Goal: Transaction & Acquisition: Purchase product/service

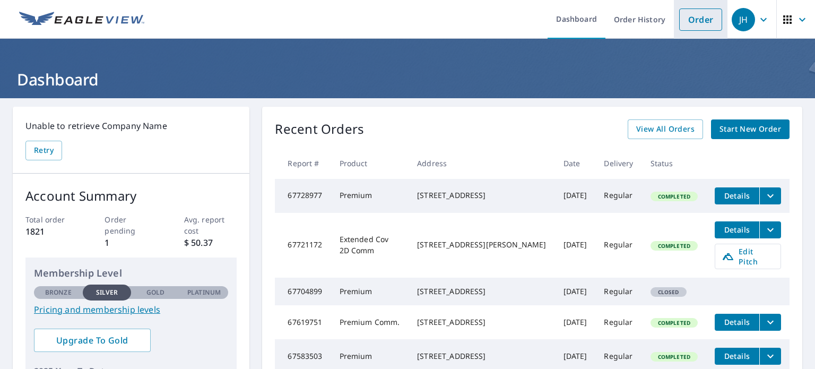
click at [694, 19] on link "Order" at bounding box center [700, 19] width 43 height 22
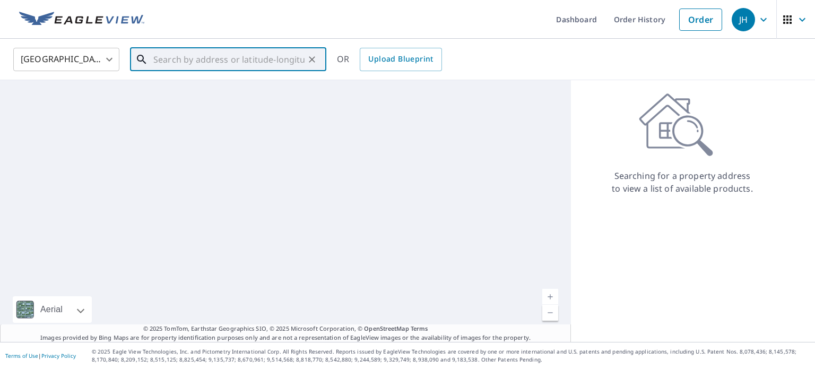
click at [188, 61] on input "text" at bounding box center [228, 60] width 151 height 30
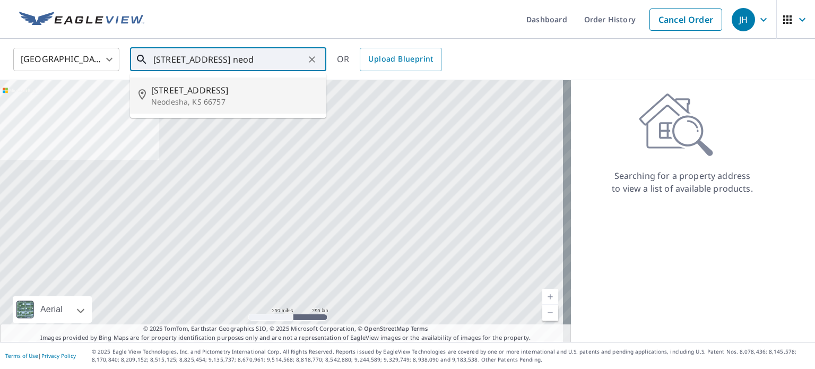
click at [186, 97] on p "Neodesha, KS 66757" at bounding box center [234, 102] width 167 height 11
type input "[STREET_ADDRESS]"
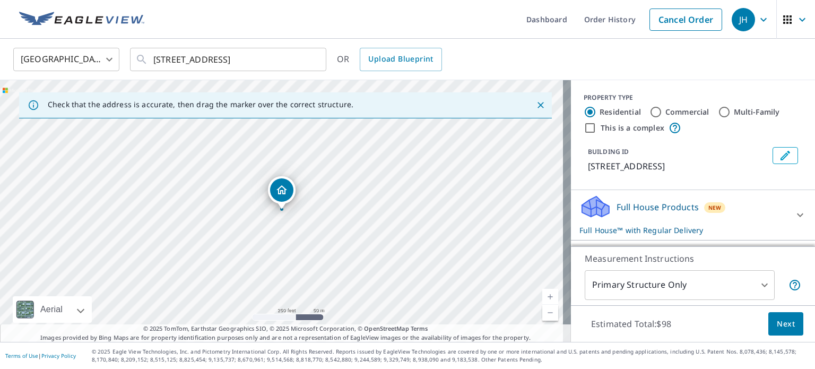
click at [649, 112] on input "Commercial" at bounding box center [655, 112] width 13 height 13
radio input "true"
type input "4"
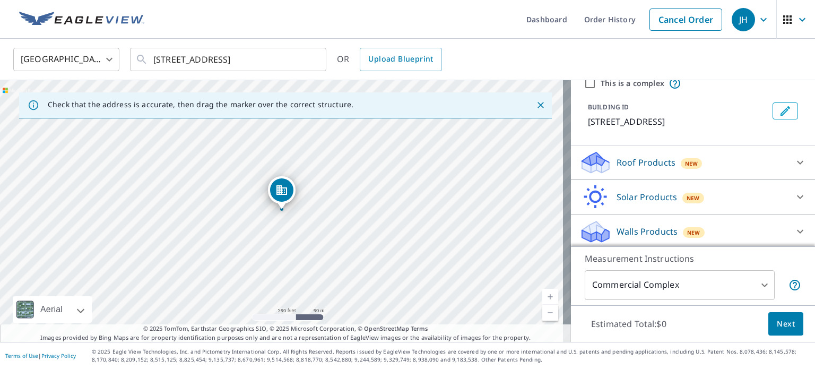
scroll to position [47, 0]
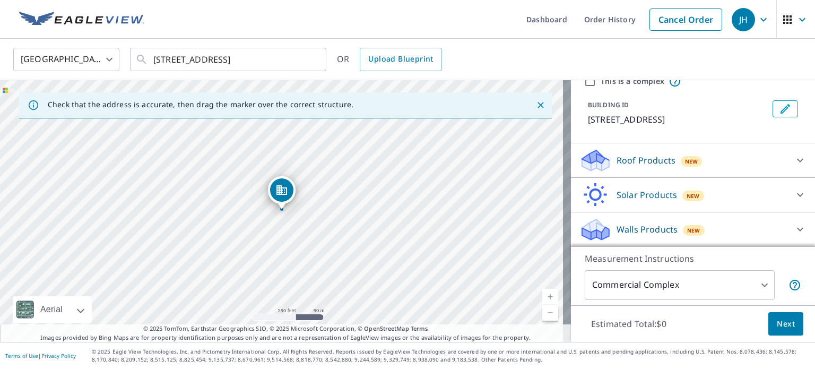
click at [663, 160] on p "Roof Products" at bounding box center [645, 160] width 59 height 13
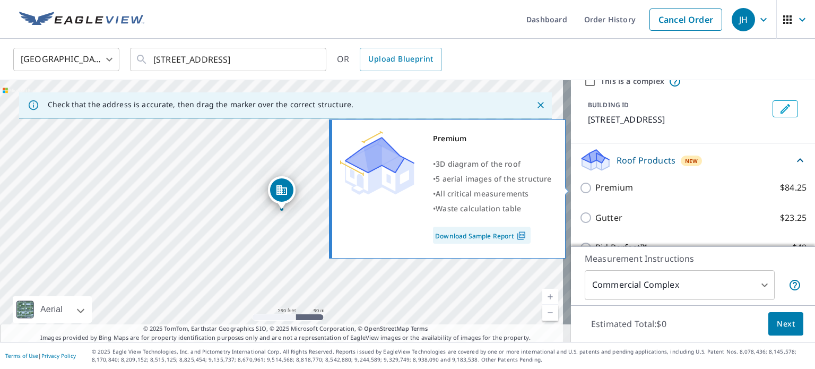
click at [579, 186] on input "Premium $84.25" at bounding box center [587, 187] width 16 height 13
checkbox input "true"
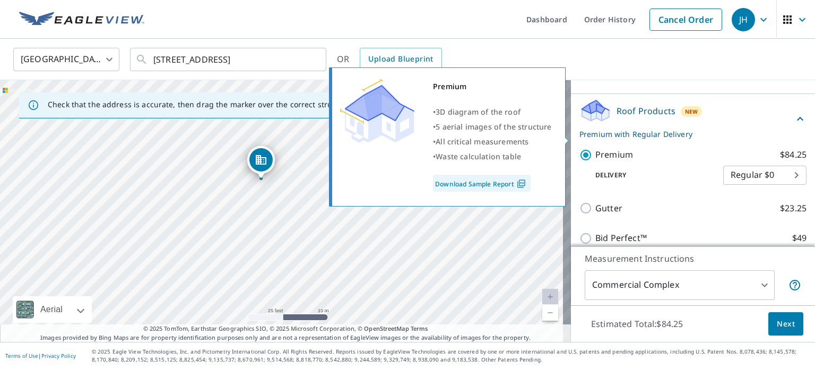
scroll to position [176, 0]
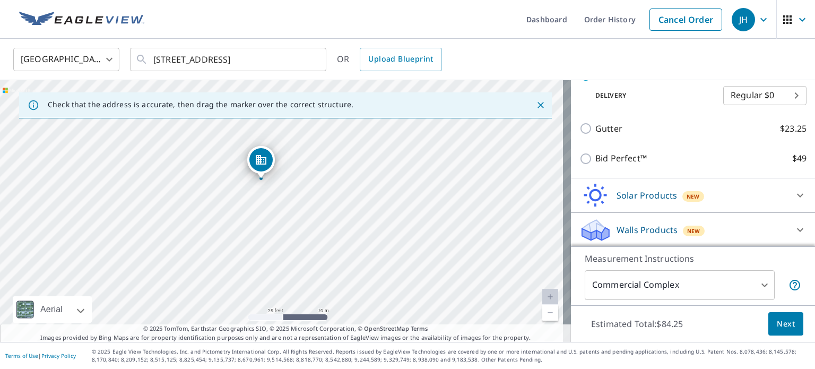
click at [779, 326] on span "Next" at bounding box center [786, 323] width 18 height 13
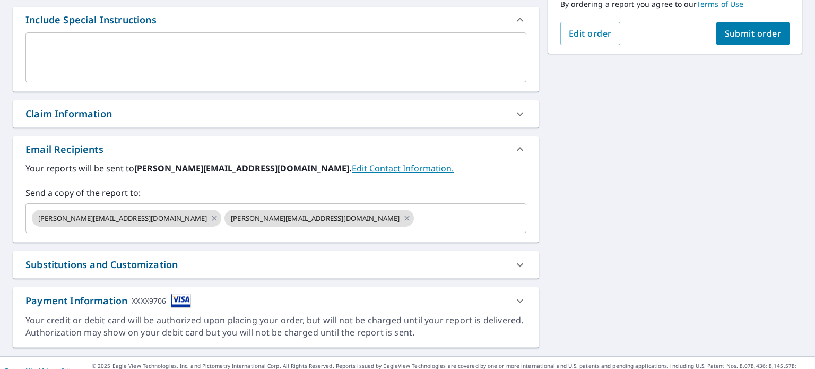
scroll to position [298, 0]
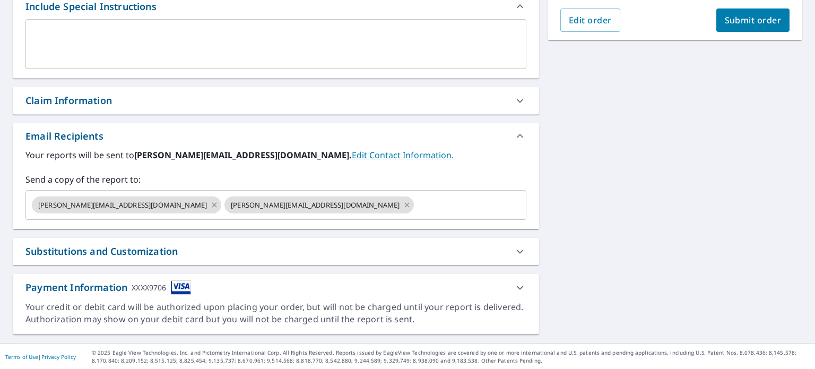
click at [53, 98] on div "Claim Information" at bounding box center [68, 100] width 86 height 14
checkbox input "true"
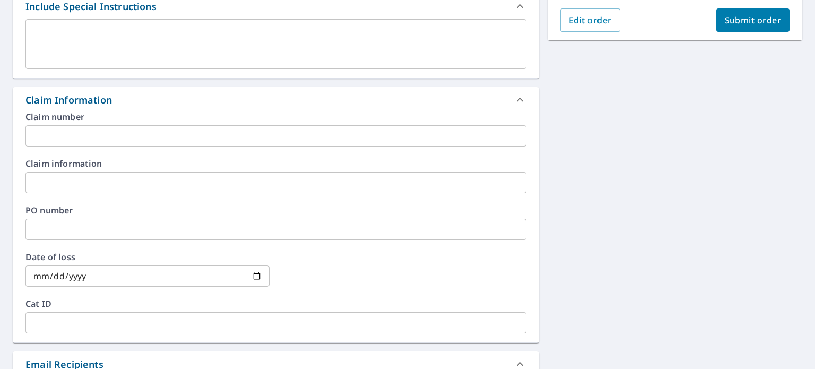
click at [73, 137] on input "text" at bounding box center [275, 135] width 501 height 21
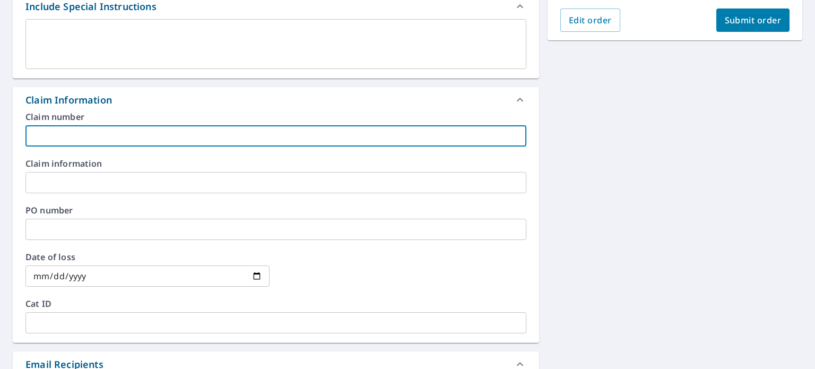
type input "[PERSON_NAME]"
checkbox input "true"
click at [62, 183] on input "text" at bounding box center [275, 182] width 501 height 21
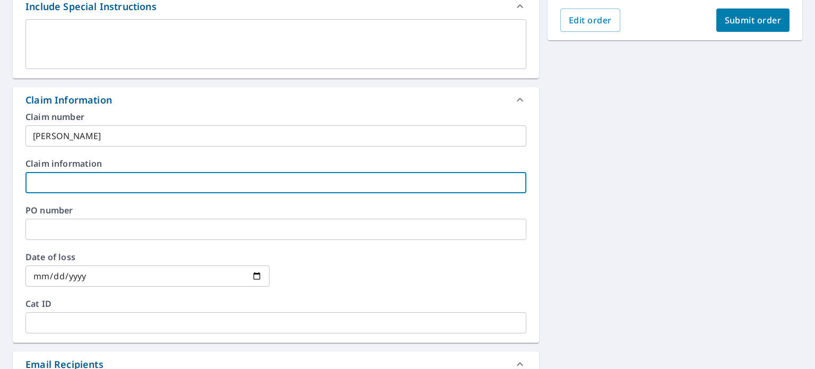
type input "[PERSON_NAME]"
checkbox input "true"
click at [54, 229] on input "text" at bounding box center [275, 229] width 501 height 21
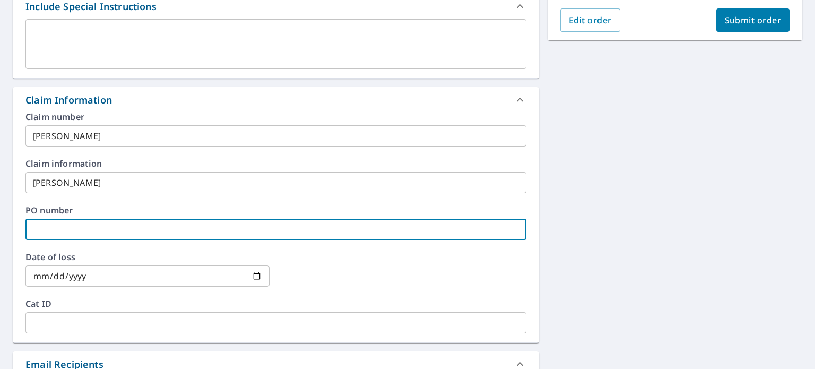
type input "H"
checkbox input "true"
type input "He"
checkbox input "true"
type input "Hea"
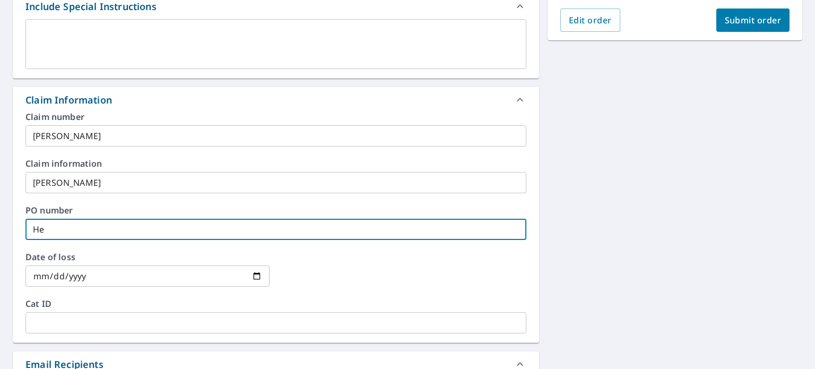
checkbox input "true"
type input "Head"
checkbox input "true"
type input "Head4"
checkbox input "true"
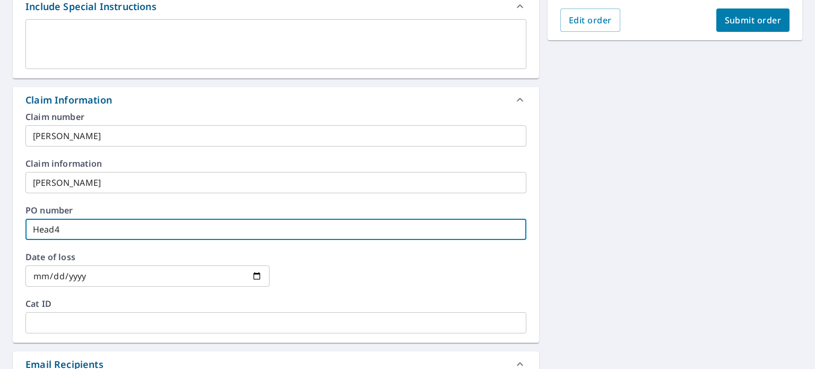
type input "Head41"
checkbox input "true"
type input "Head411"
checkbox input "true"
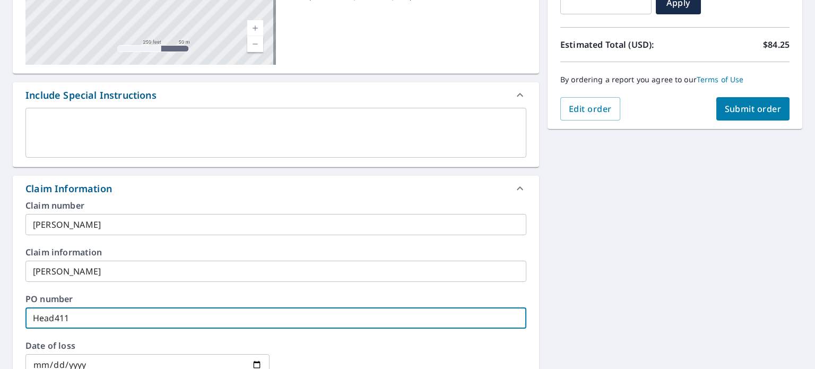
scroll to position [209, 0]
type input "Head411"
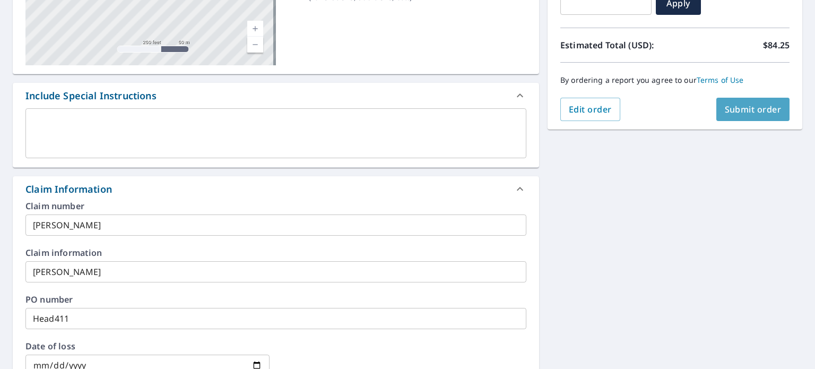
click at [754, 109] on span "Submit order" at bounding box center [753, 109] width 57 height 12
checkbox input "true"
